Goal: Transaction & Acquisition: Purchase product/service

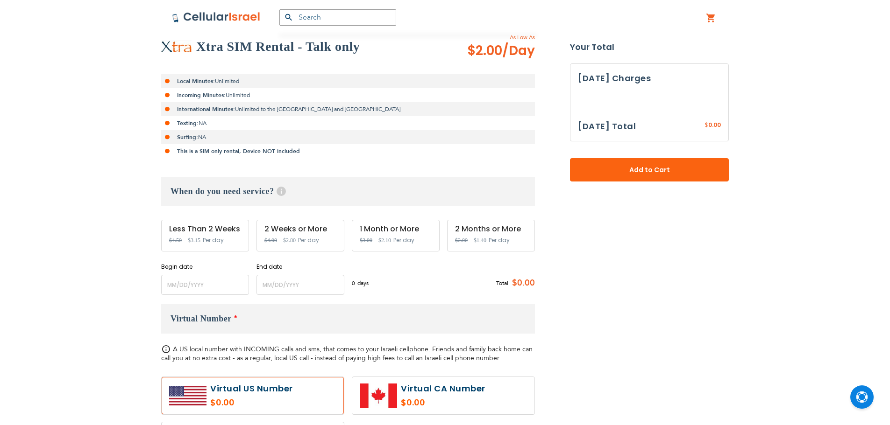
scroll to position [234, 0]
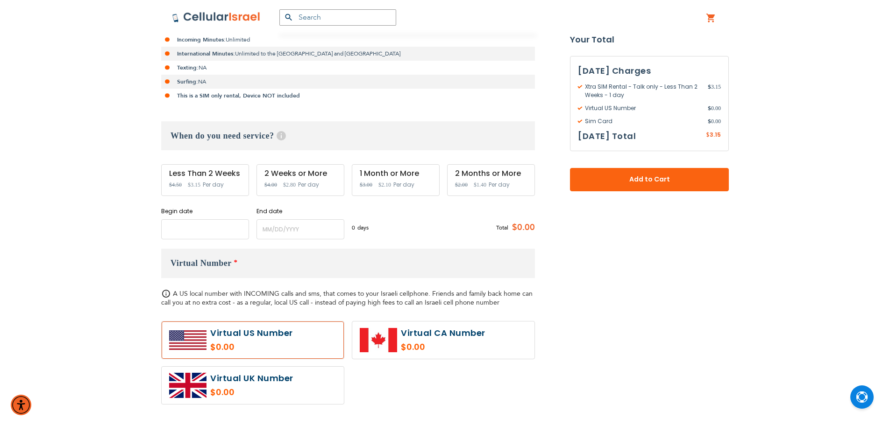
click at [218, 235] on input "name" at bounding box center [205, 230] width 88 height 20
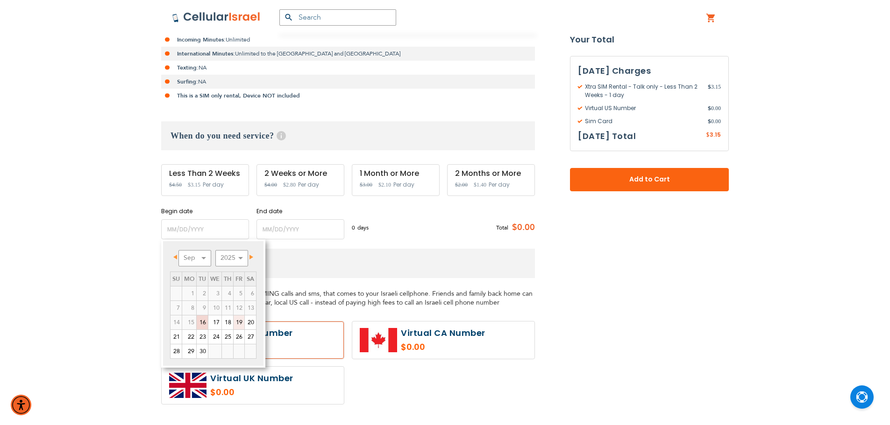
click at [238, 327] on link "19" at bounding box center [239, 323] width 11 height 14
type input "[DATE]"
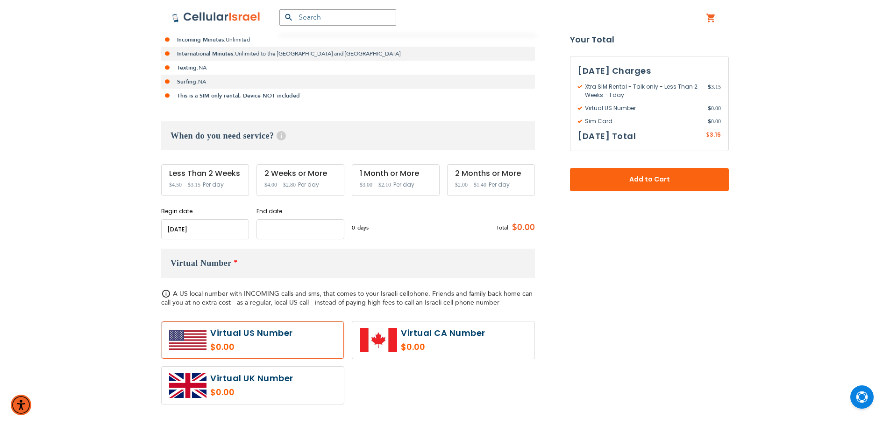
click at [303, 234] on input "name" at bounding box center [300, 230] width 88 height 20
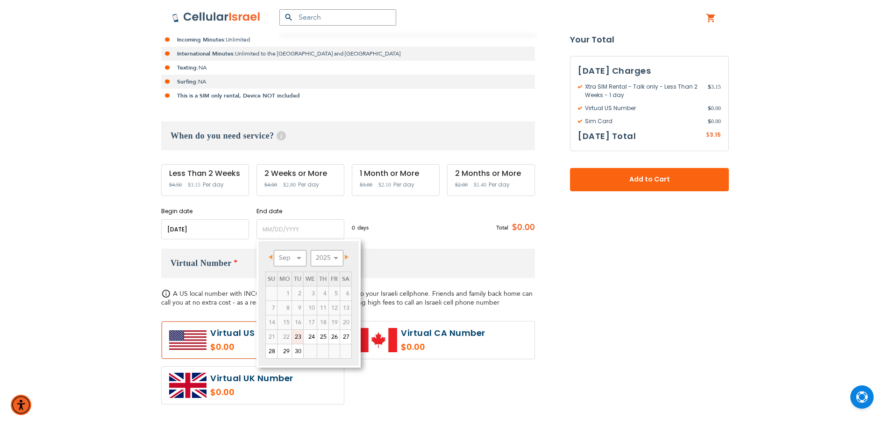
click at [347, 256] on span "Next" at bounding box center [347, 257] width 4 height 5
click at [300, 336] on link "21" at bounding box center [297, 337] width 11 height 14
type input "[DATE]"
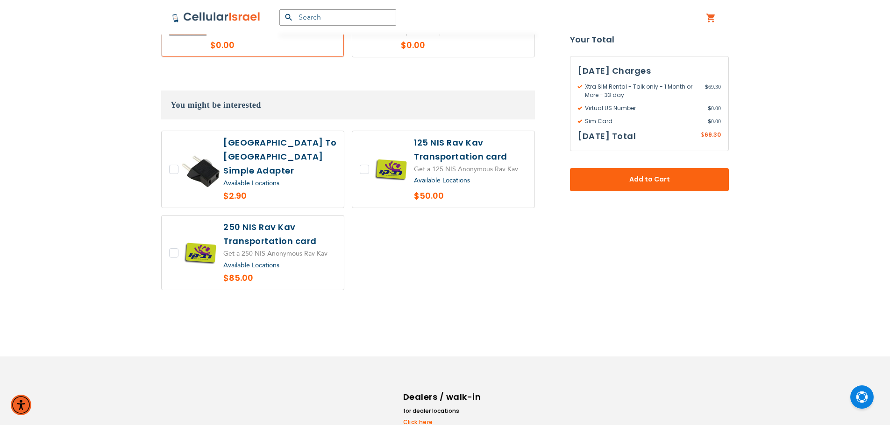
scroll to position [642, 0]
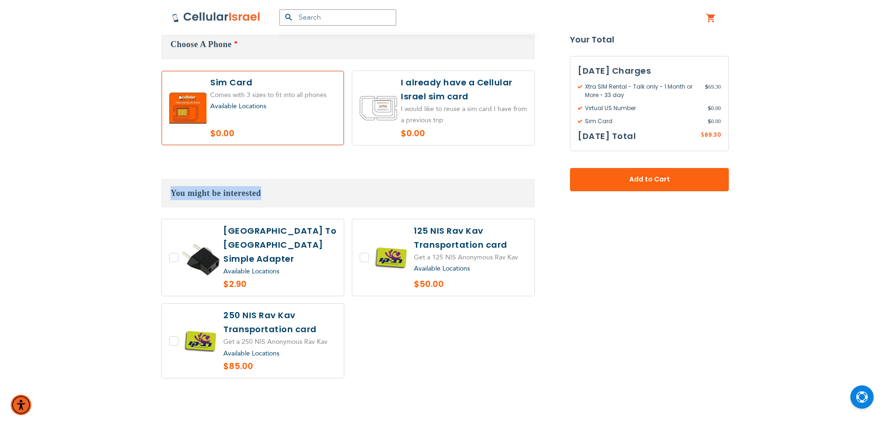
drag, startPoint x: 277, startPoint y: 203, endPoint x: 164, endPoint y: 191, distance: 114.1
click at [164, 191] on h3 "You might be interested" at bounding box center [348, 193] width 374 height 29
drag, startPoint x: 168, startPoint y: 192, endPoint x: 286, endPoint y: 200, distance: 118.4
click at [286, 200] on h3 "You might be interested" at bounding box center [348, 193] width 374 height 29
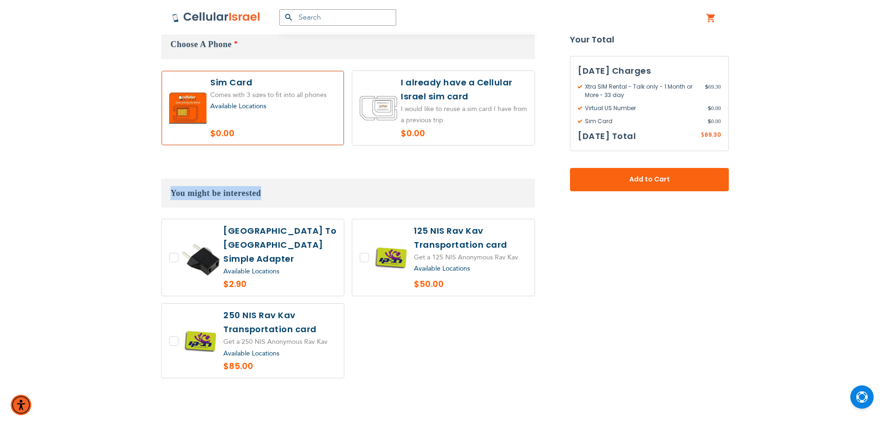
click at [284, 200] on h3 "You might be interested" at bounding box center [348, 193] width 374 height 29
drag, startPoint x: 256, startPoint y: 190, endPoint x: 161, endPoint y: 200, distance: 95.8
click at [165, 199] on h3 "You might be interested" at bounding box center [348, 193] width 374 height 29
drag, startPoint x: 182, startPoint y: 187, endPoint x: 189, endPoint y: 194, distance: 10.6
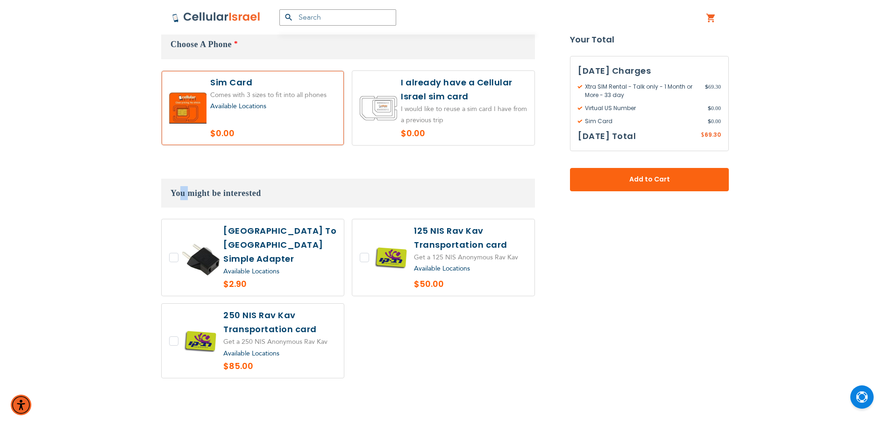
click at [189, 194] on h3 "You might be interested" at bounding box center [348, 193] width 374 height 29
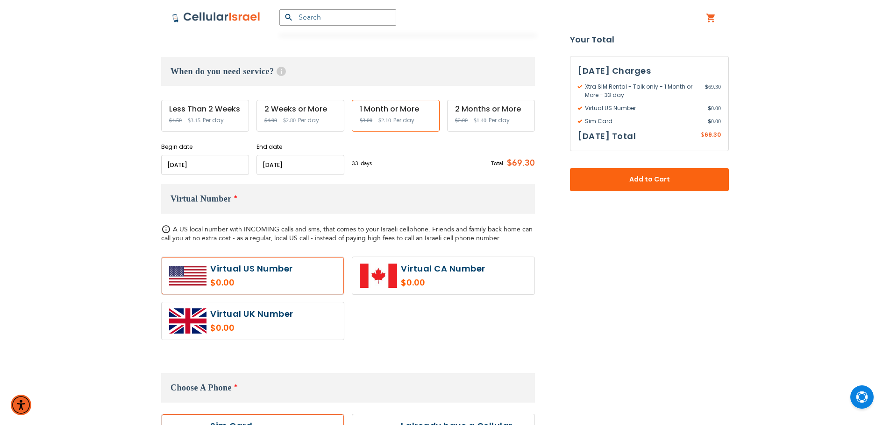
scroll to position [315, 0]
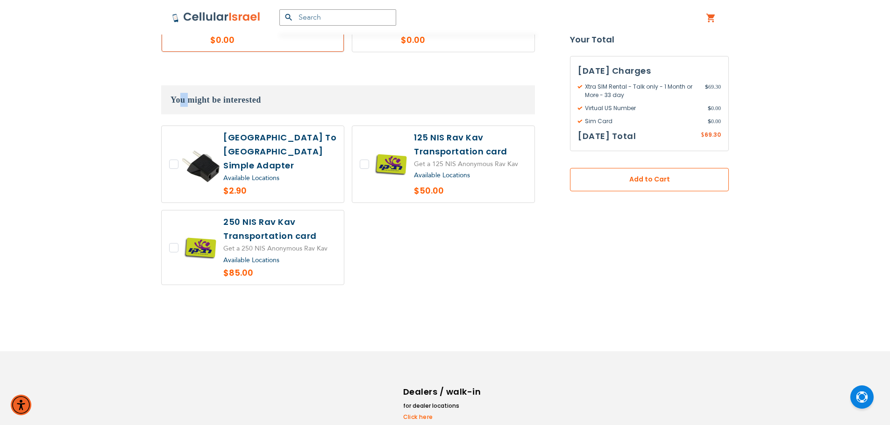
click at [580, 182] on button "Add to Cart" at bounding box center [649, 179] width 159 height 23
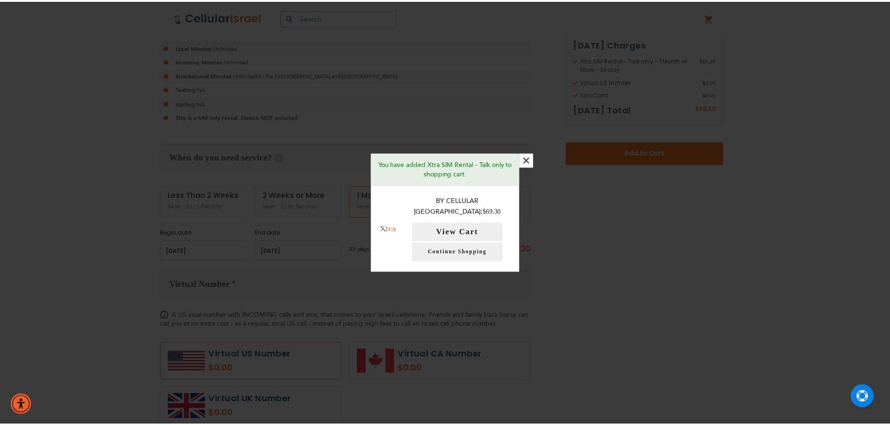
scroll to position [175, 0]
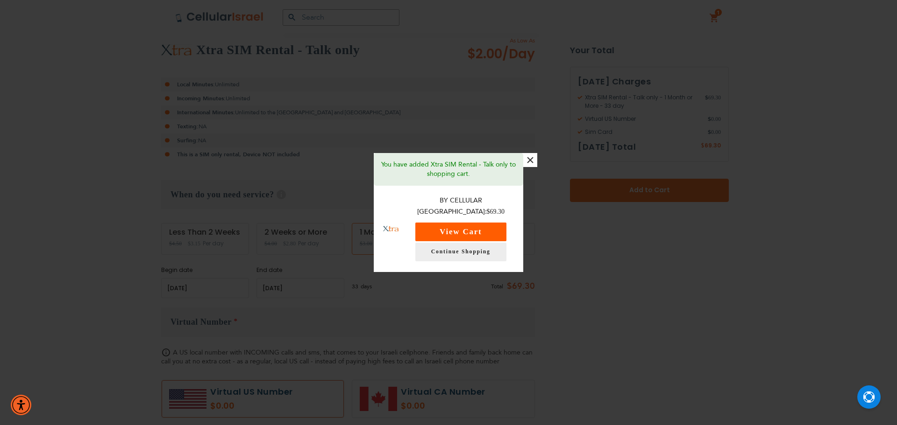
click at [467, 230] on button "View Cart" at bounding box center [460, 232] width 91 height 19
